Goal: Check status: Check status

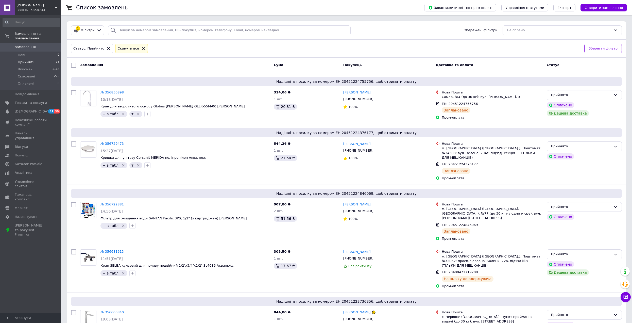
click at [39, 43] on link "Замовлення 0" at bounding box center [31, 47] width 62 height 9
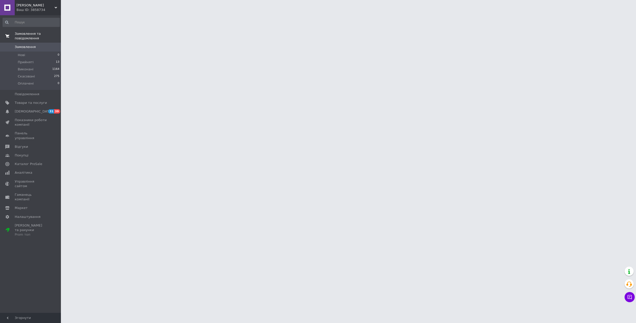
click at [34, 33] on span "Замовлення та повідомлення" at bounding box center [38, 35] width 46 height 9
click at [31, 47] on span "Товари та послуги" at bounding box center [31, 47] width 32 height 5
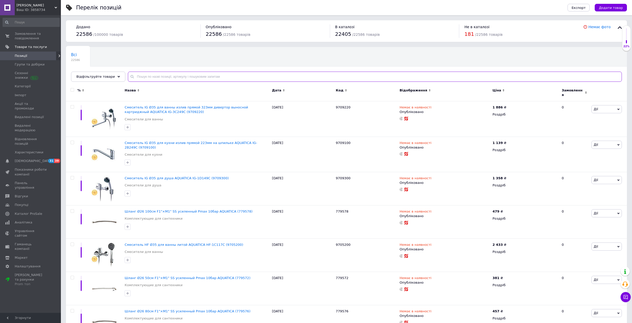
click at [177, 73] on input "text" at bounding box center [375, 77] width 494 height 10
paste input "ZX4622"
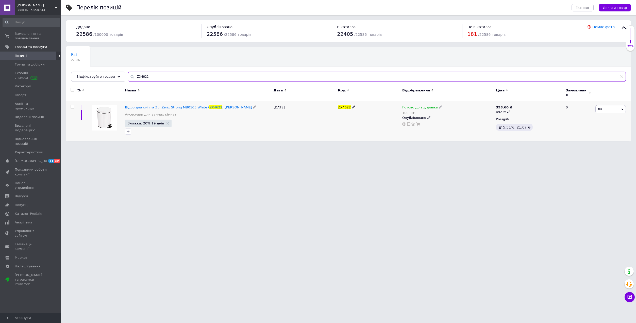
type input "ZX4622"
click at [439, 105] on icon at bounding box center [440, 106] width 3 height 3
drag, startPoint x: 455, startPoint y: 116, endPoint x: 459, endPoint y: 118, distance: 4.6
click at [456, 122] on li "Немає в наявності" at bounding box center [467, 125] width 48 height 7
click at [459, 123] on input "100" at bounding box center [461, 128] width 39 height 10
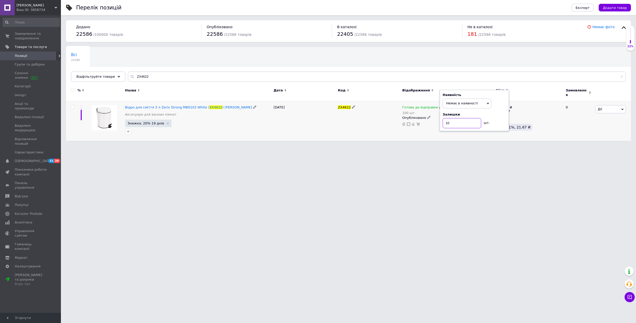
type input "1"
type input "0"
click at [310, 146] on html "Аквалюкс Ваш ID: 3858734 Сайт Аквалюкс Кабінет покупця Перевірити стан системи …" at bounding box center [318, 73] width 636 height 146
